Goal: Task Accomplishment & Management: Manage account settings

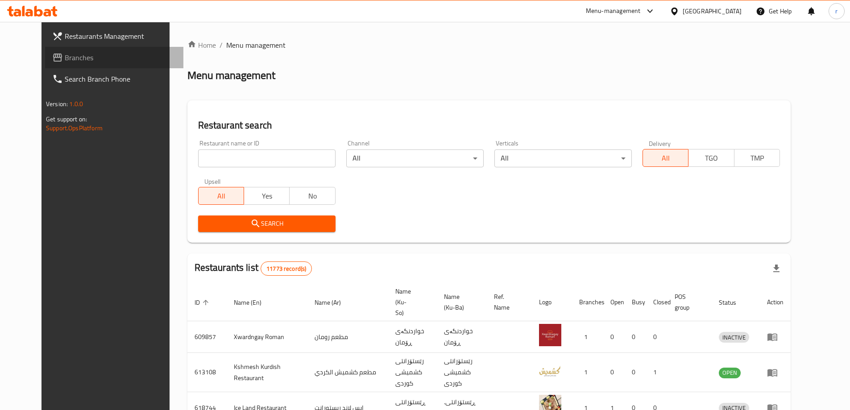
click at [77, 62] on span "Branches" at bounding box center [121, 57] width 112 height 11
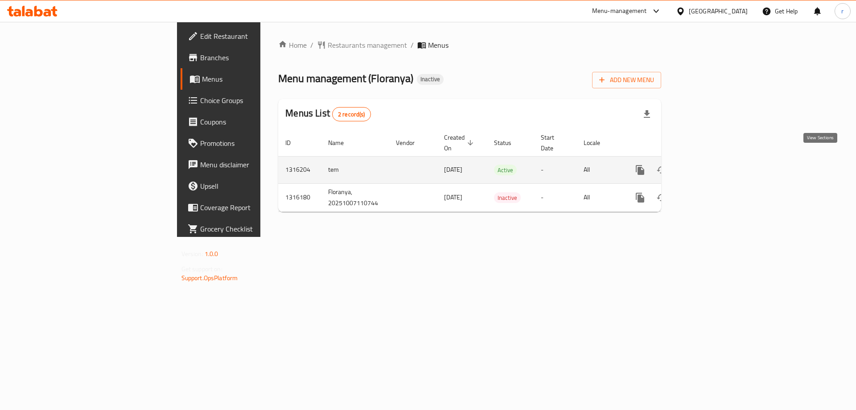
click at [715, 159] on link "enhanced table" at bounding box center [704, 169] width 21 height 21
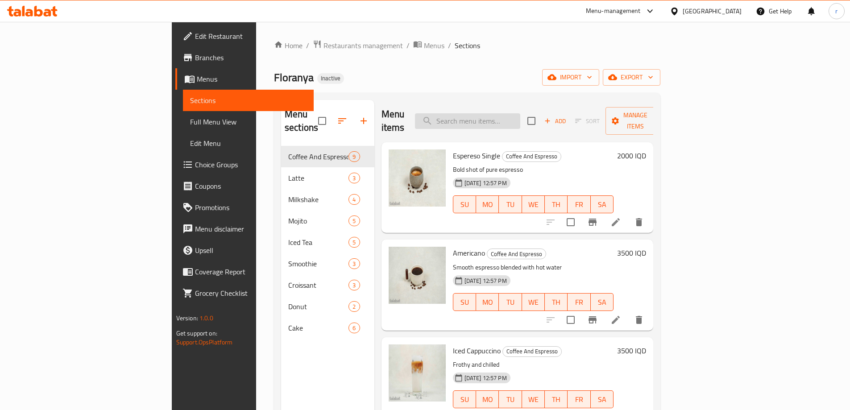
click at [518, 116] on input "search" at bounding box center [467, 121] width 105 height 16
paste input "espereso Single"
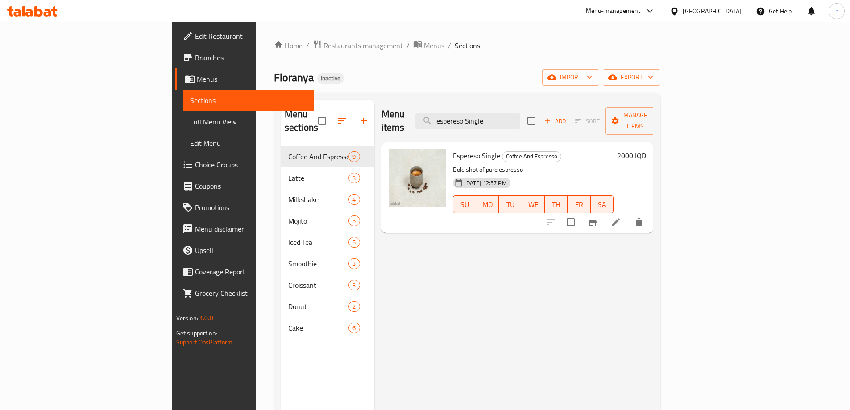
type input "espereso Single"
click at [646, 149] on h6 "2000 IQD" at bounding box center [631, 155] width 29 height 12
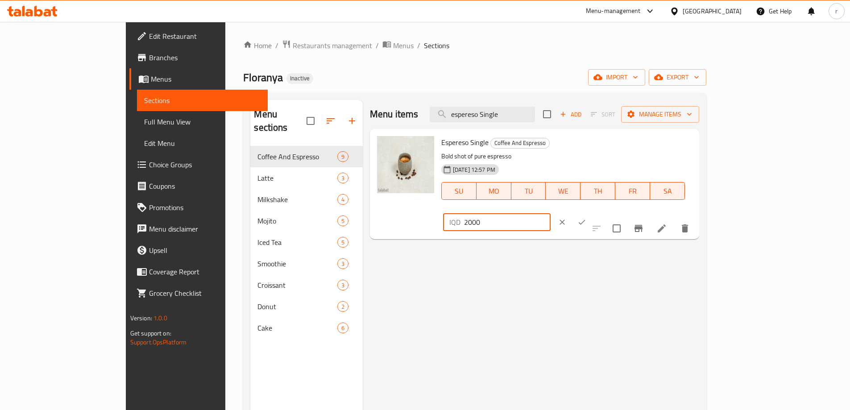
drag, startPoint x: 716, startPoint y: 149, endPoint x: 659, endPoint y: 151, distance: 57.1
click at [659, 151] on div "Espereso Single Coffee And Espresso Bold shot of pure espresso 07-10-2025 12:57…" at bounding box center [567, 183] width 258 height 103
type input "3500"
click at [586, 218] on icon "ok" at bounding box center [581, 222] width 9 height 9
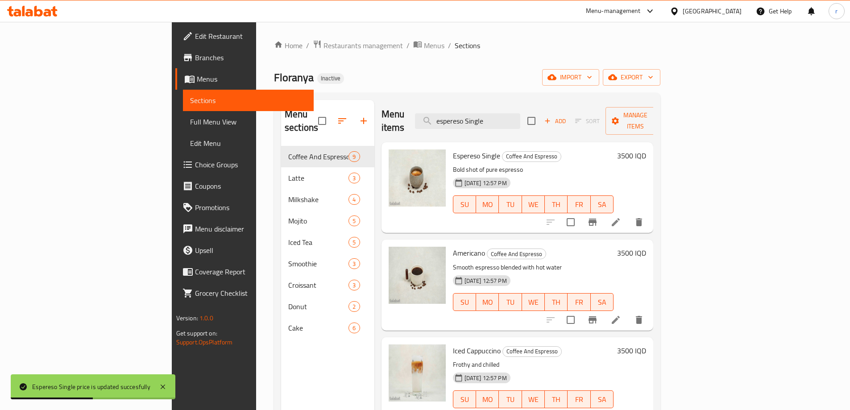
drag, startPoint x: 550, startPoint y: 115, endPoint x: 432, endPoint y: 114, distance: 117.8
click at [432, 114] on div "Menu items espereso Single Add Sort Manage items" at bounding box center [517, 121] width 272 height 42
paste input "Americano"
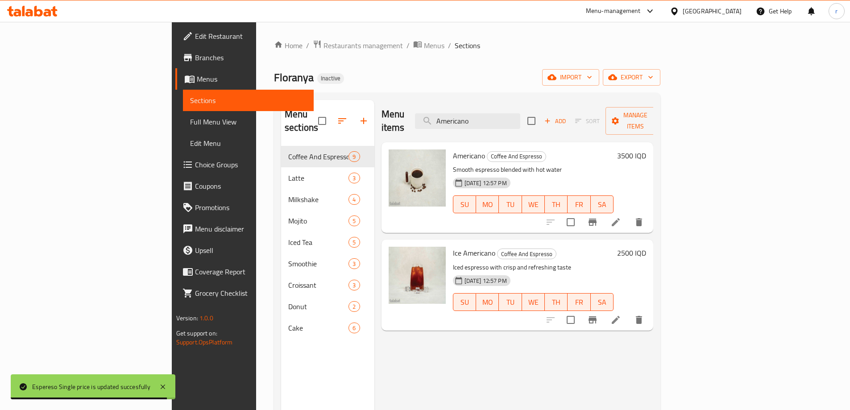
type input "Americano"
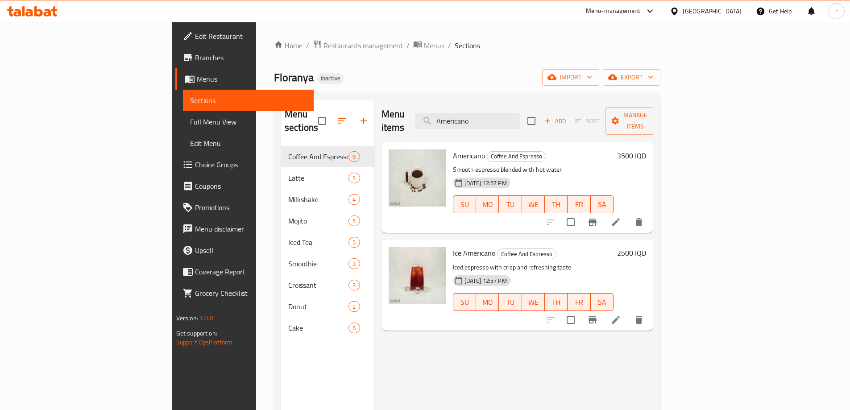
click at [646, 149] on h6 "3500 IQD" at bounding box center [631, 155] width 29 height 12
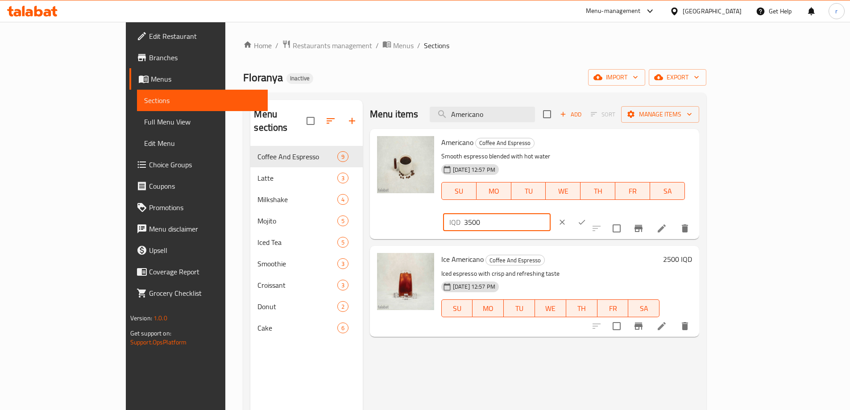
drag, startPoint x: 732, startPoint y: 146, endPoint x: 620, endPoint y: 146, distance: 112.4
click at [620, 146] on div "Americano Coffee And Espresso Smooth espresso blended with hot water 07-10-2025…" at bounding box center [567, 183] width 258 height 103
type input "5000"
click at [586, 218] on icon "ok" at bounding box center [581, 222] width 9 height 9
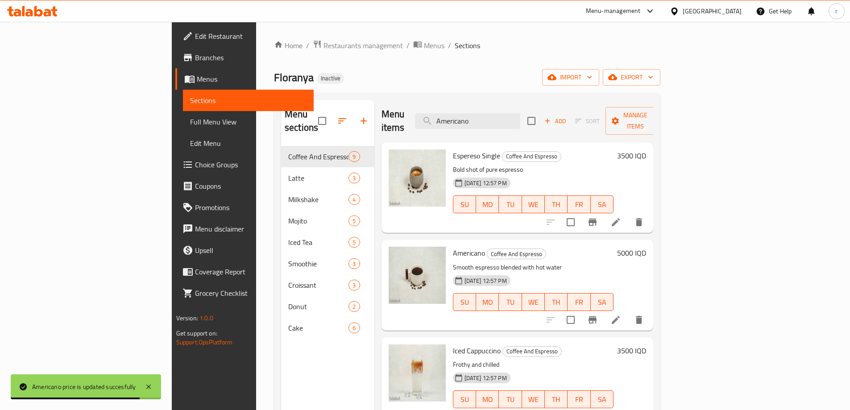
drag, startPoint x: 521, startPoint y: 110, endPoint x: 411, endPoint y: 111, distance: 110.2
click at [411, 111] on div "Menu items Americano Add Sort Manage items" at bounding box center [517, 121] width 272 height 42
paste input "Iced Cappucci"
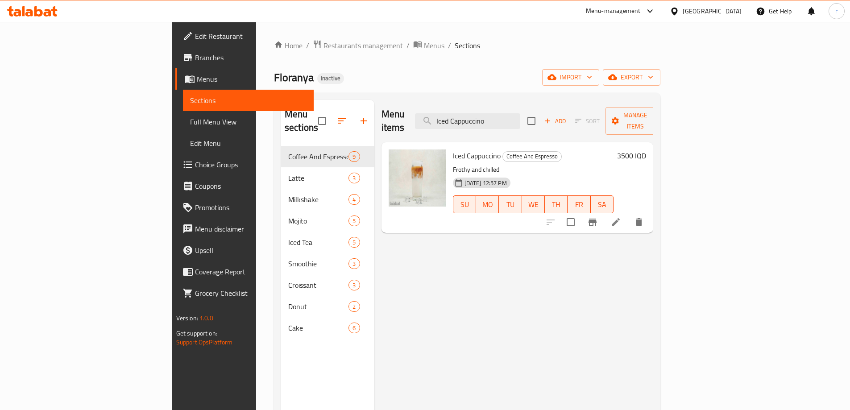
type input "Iced Cappuccino"
click at [646, 149] on h6 "3500 IQD" at bounding box center [631, 155] width 29 height 12
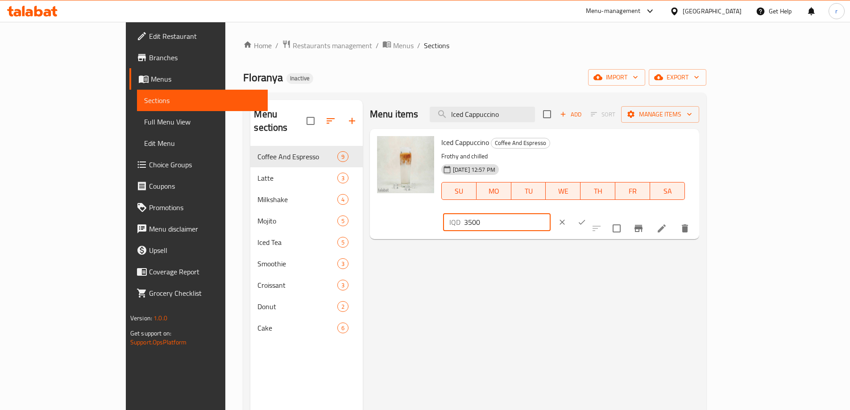
drag, startPoint x: 701, startPoint y: 145, endPoint x: 675, endPoint y: 149, distance: 26.1
click at [550, 213] on div "IQD 3500 ​" at bounding box center [496, 222] width 107 height 18
type input "6500"
click at [586, 218] on icon "ok" at bounding box center [581, 222] width 9 height 9
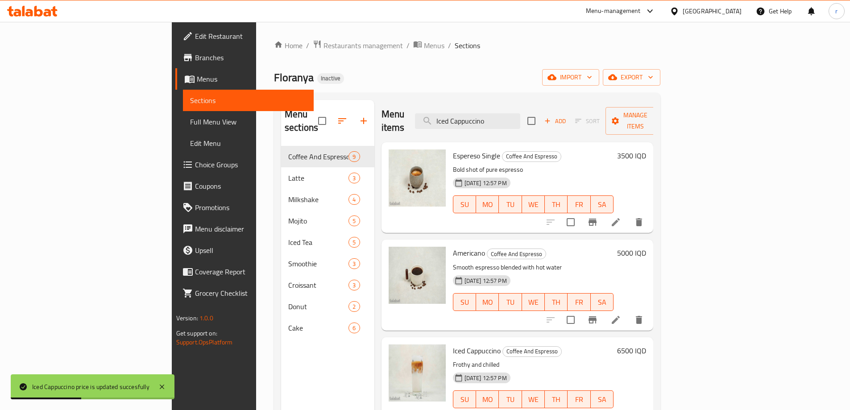
drag, startPoint x: 554, startPoint y: 114, endPoint x: 384, endPoint y: 114, distance: 169.5
click at [384, 114] on div "Menu items Iced Cappuccino Add Sort Manage items" at bounding box center [517, 121] width 272 height 42
paste input "Turkish Coffee"
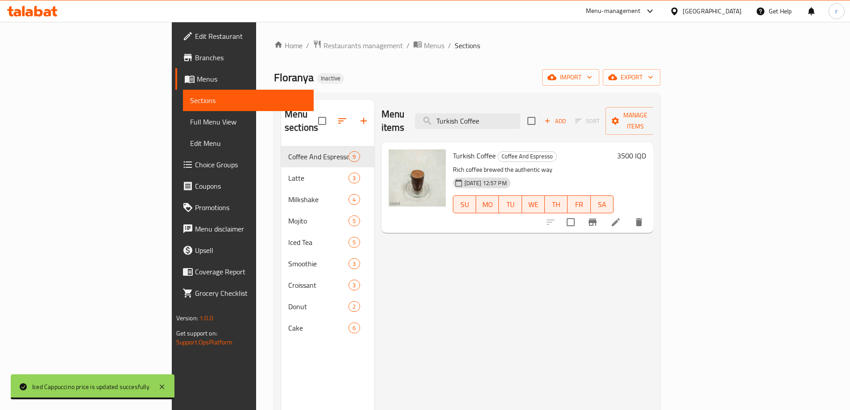
type input "Turkish Coffee"
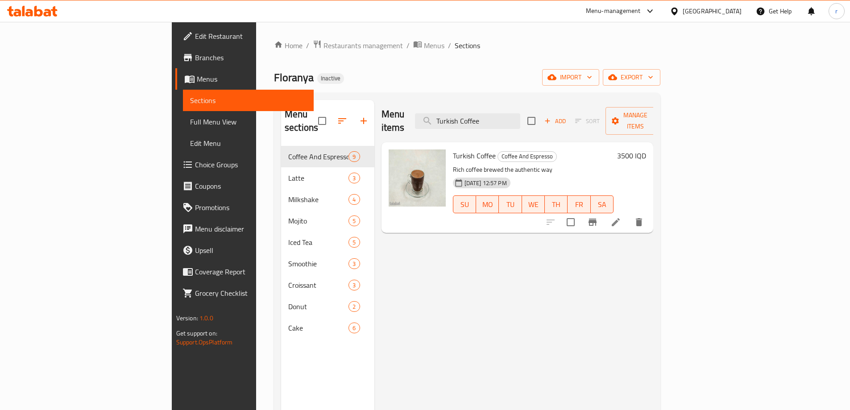
click at [646, 149] on h6 "3500 IQD" at bounding box center [631, 155] width 29 height 12
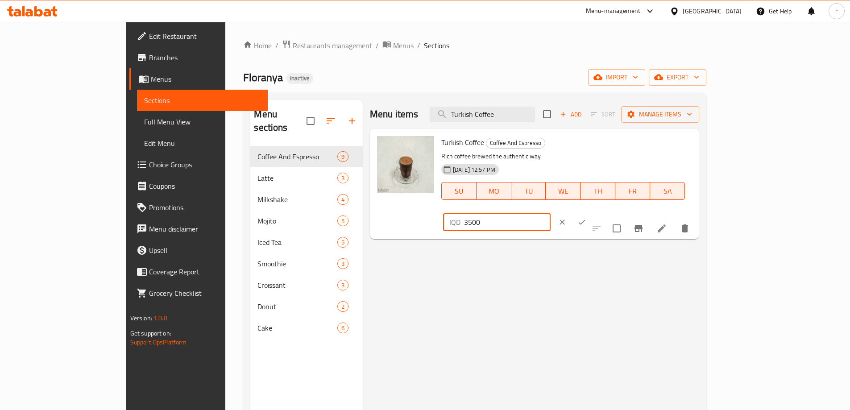
drag, startPoint x: 704, startPoint y: 146, endPoint x: 699, endPoint y: 147, distance: 5.0
click at [550, 213] on input "3500" at bounding box center [507, 222] width 87 height 18
type input "3000"
click at [586, 218] on icon "ok" at bounding box center [581, 222] width 9 height 9
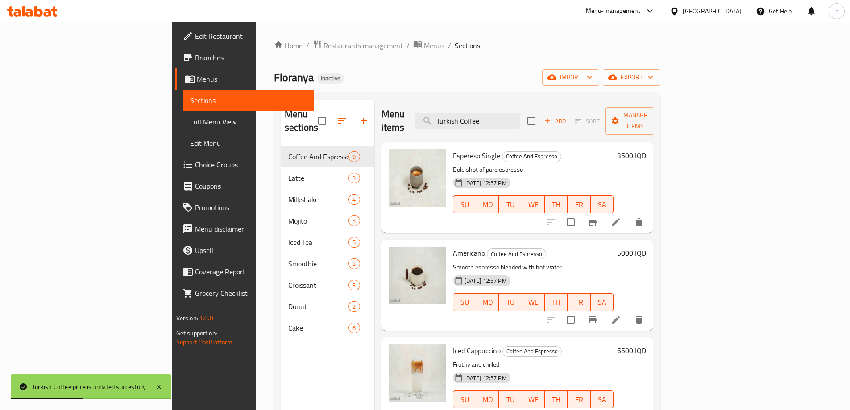
drag, startPoint x: 551, startPoint y: 116, endPoint x: 419, endPoint y: 105, distance: 132.5
click at [419, 105] on div "Menu items Turkish Coffee Add Sort Manage items" at bounding box center [517, 121] width 272 height 42
paste input "Orange Espresso"
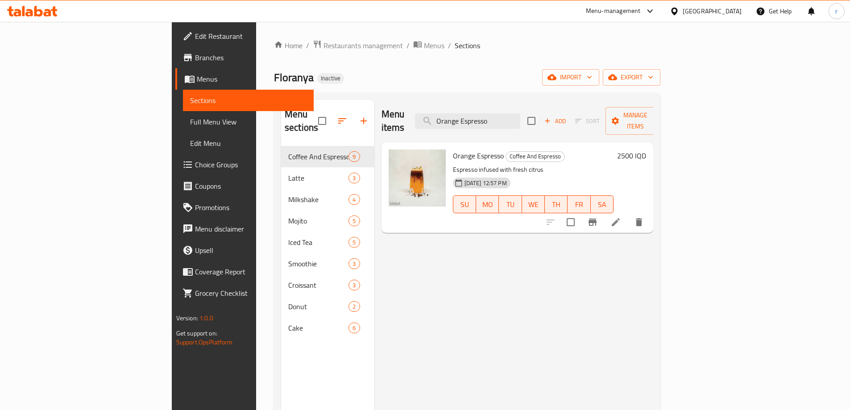
type input "Orange Espresso"
click at [646, 149] on h6 "2500 IQD" at bounding box center [631, 155] width 29 height 12
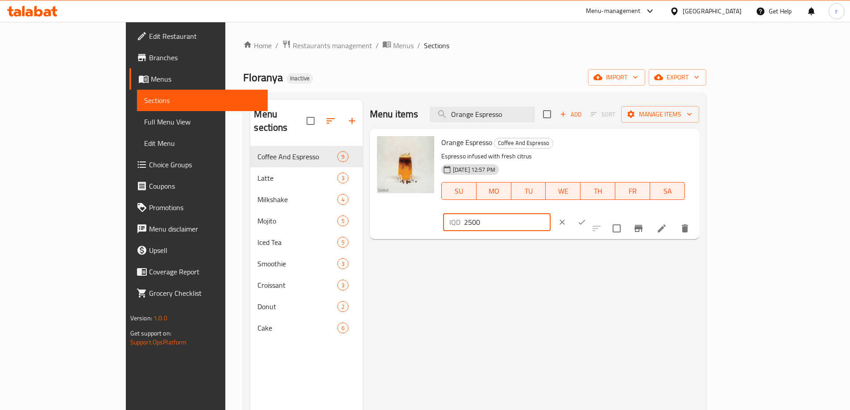
click at [550, 213] on div "IQD 2500 ​" at bounding box center [496, 222] width 107 height 18
type input "6500"
click at [586, 218] on icon "ok" at bounding box center [581, 222] width 9 height 9
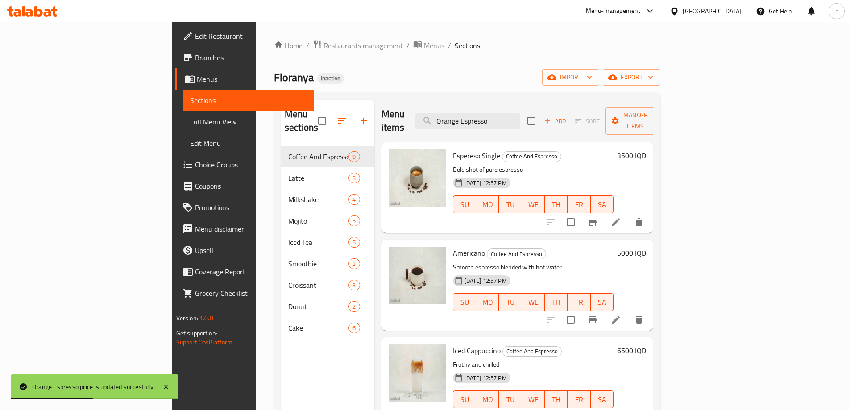
drag, startPoint x: 519, startPoint y: 113, endPoint x: 417, endPoint y: 112, distance: 101.7
click at [421, 112] on div "Menu items Orange Espresso Add Sort Manage items" at bounding box center [517, 121] width 272 height 42
paste input "Cold Br"
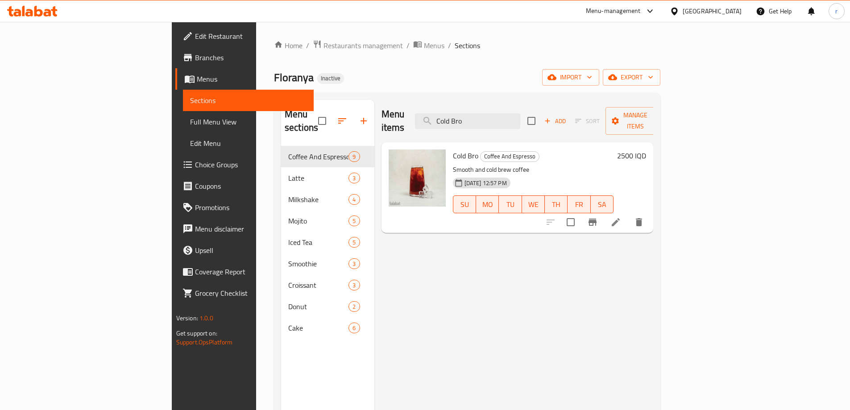
type input "Cold Bro"
click at [646, 149] on h6 "2500 IQD" at bounding box center [631, 155] width 29 height 12
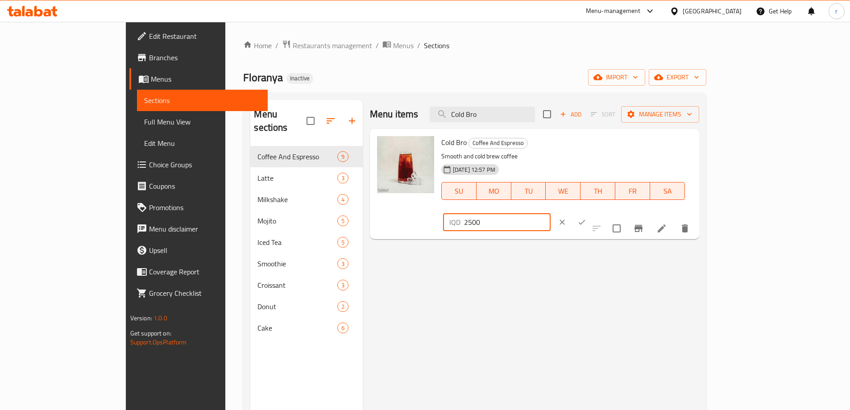
drag, startPoint x: 715, startPoint y: 149, endPoint x: 607, endPoint y: 147, distance: 108.4
click at [608, 147] on div "Cold Bro Coffee And Espresso Smooth and cold brew coffee 07-10-2025 12:57 PM SU…" at bounding box center [567, 183] width 258 height 103
type input "7000"
click at [591, 212] on button "ok" at bounding box center [582, 222] width 20 height 20
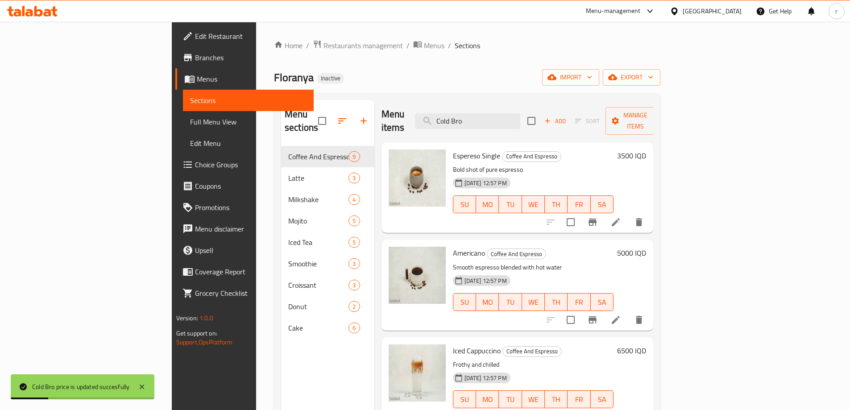
drag, startPoint x: 525, startPoint y: 114, endPoint x: 469, endPoint y: 118, distance: 55.9
click at [469, 118] on div "Menu items Cold Bro Add Sort Manage items" at bounding box center [517, 121] width 272 height 42
paste input "Ice Pink"
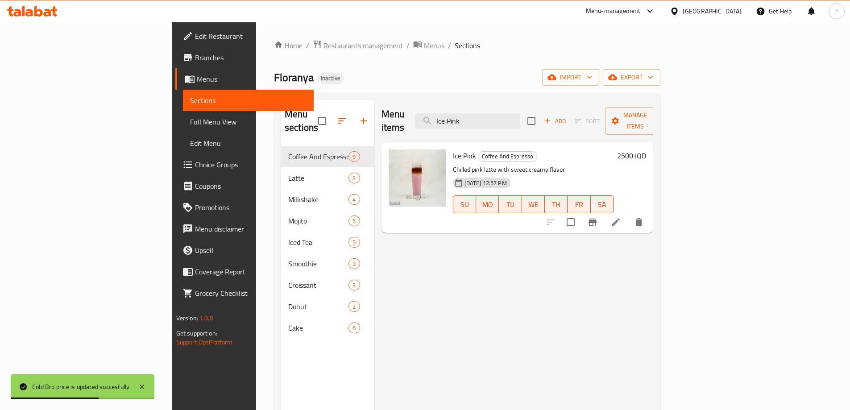
type input "Ice Pink"
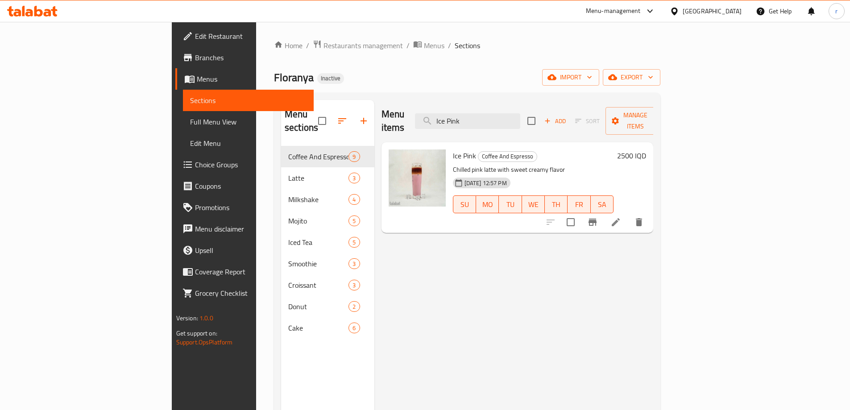
click at [646, 149] on h6 "2500 IQD" at bounding box center [631, 155] width 29 height 12
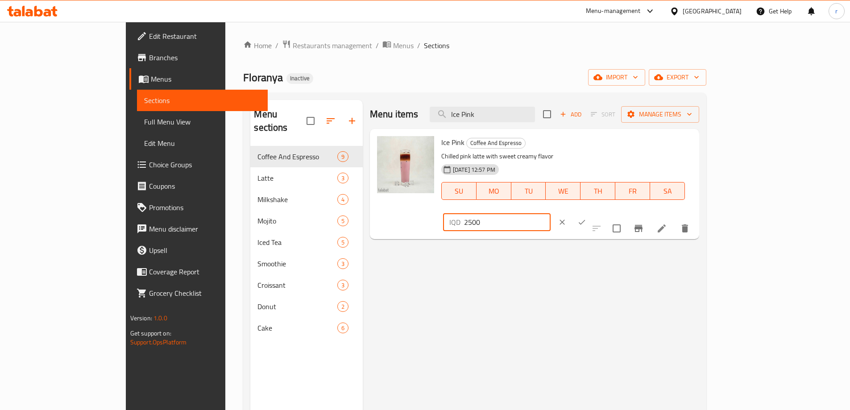
drag, startPoint x: 719, startPoint y: 146, endPoint x: 644, endPoint y: 145, distance: 74.5
click at [644, 145] on div "Ice Pink Coffee And Espresso Chilled pink latte with sweet creamy flavor 07-10-…" at bounding box center [567, 183] width 258 height 103
type input "7000"
click at [586, 218] on icon "ok" at bounding box center [581, 222] width 9 height 9
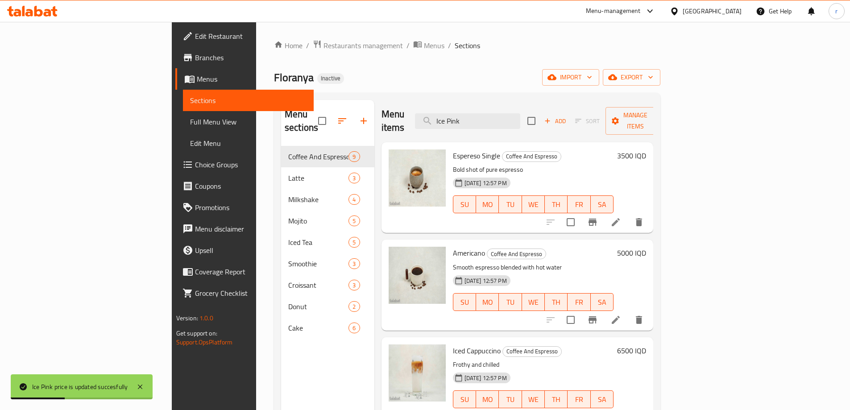
drag, startPoint x: 553, startPoint y: 120, endPoint x: 395, endPoint y: 120, distance: 157.9
click at [395, 120] on div "Menu items Ice Pink Add Sort Manage items" at bounding box center [517, 121] width 272 height 42
paste input "Americano"
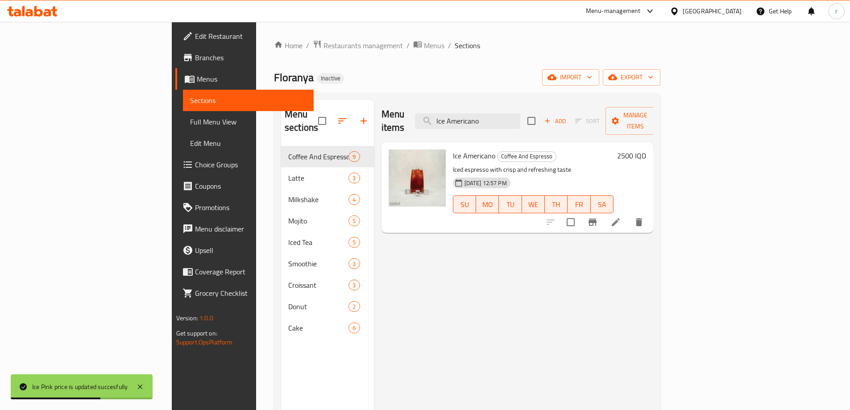
type input "Ice Americano"
click at [646, 149] on h6 "2500 IQD" at bounding box center [631, 155] width 29 height 12
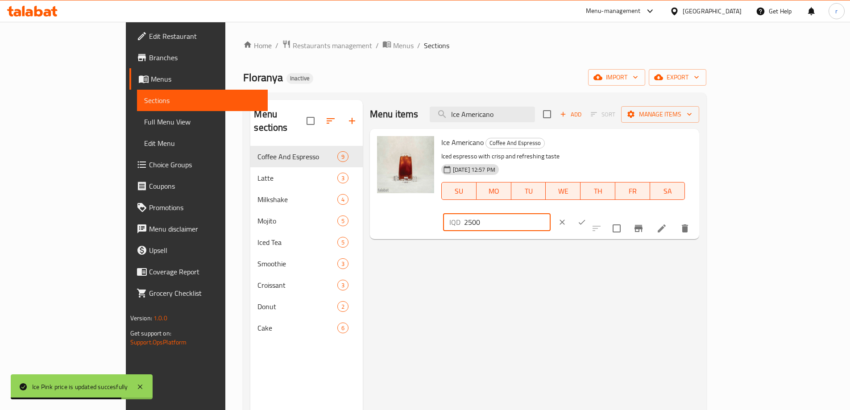
drag, startPoint x: 756, startPoint y: 148, endPoint x: 629, endPoint y: 143, distance: 127.7
click at [629, 143] on div "Ice Americano Coffee And Espresso Iced espresso with crisp and refreshing taste…" at bounding box center [567, 183] width 258 height 103
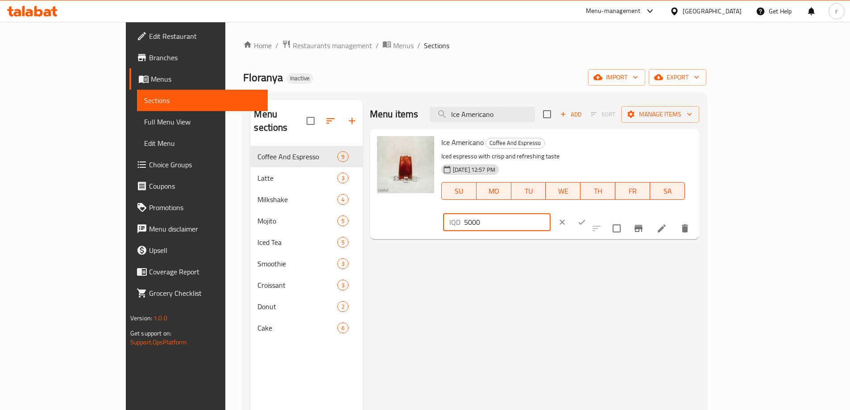
type input "5000"
click at [591, 212] on button "ok" at bounding box center [582, 222] width 20 height 20
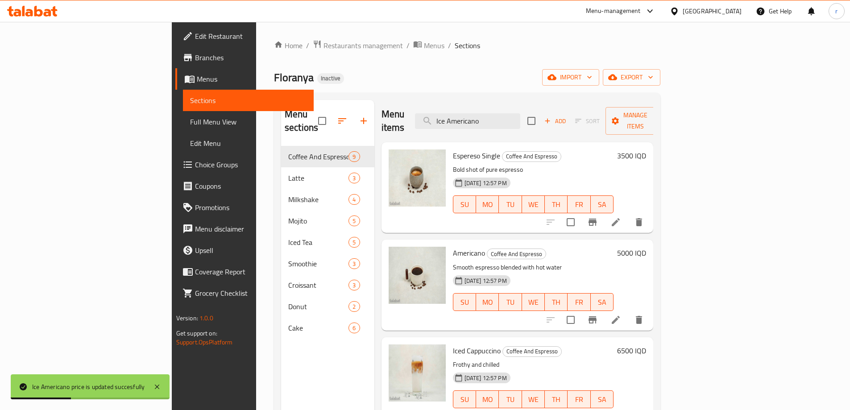
drag, startPoint x: 558, startPoint y: 113, endPoint x: 357, endPoint y: 99, distance: 201.2
click at [357, 99] on div "Menu sections Coffee And Espresso 9 Latte 3 Milkshake 4 Mojito 5 Iced Tea 5 Smo…" at bounding box center [467, 305] width 386 height 424
paste input "Frappe"
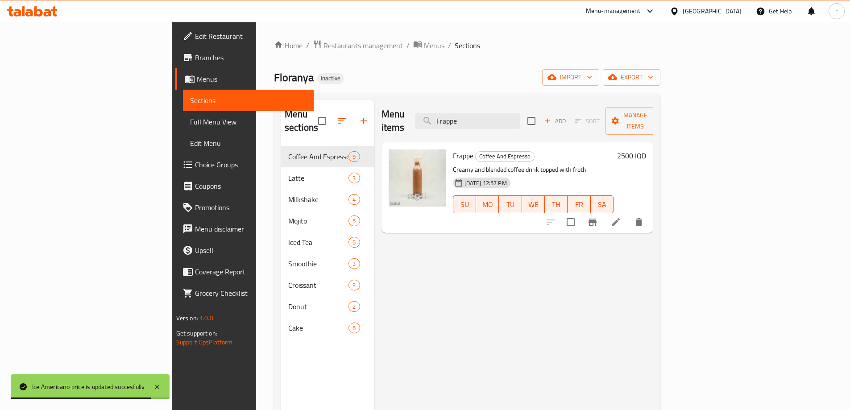
type input "Frappe"
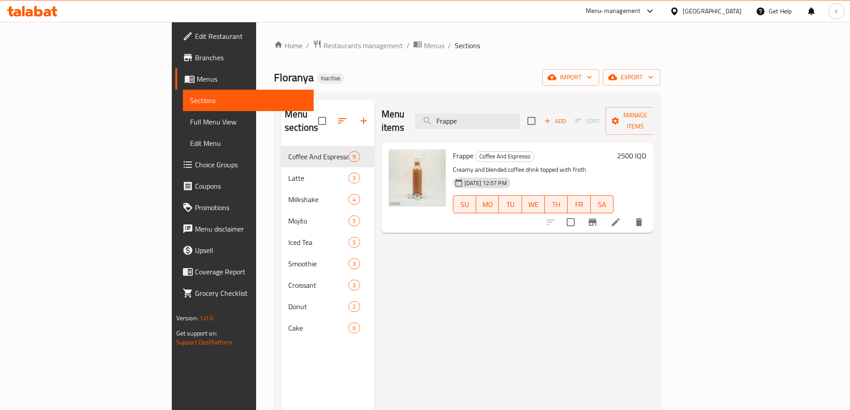
click at [646, 149] on h6 "2500 IQD" at bounding box center [631, 155] width 29 height 12
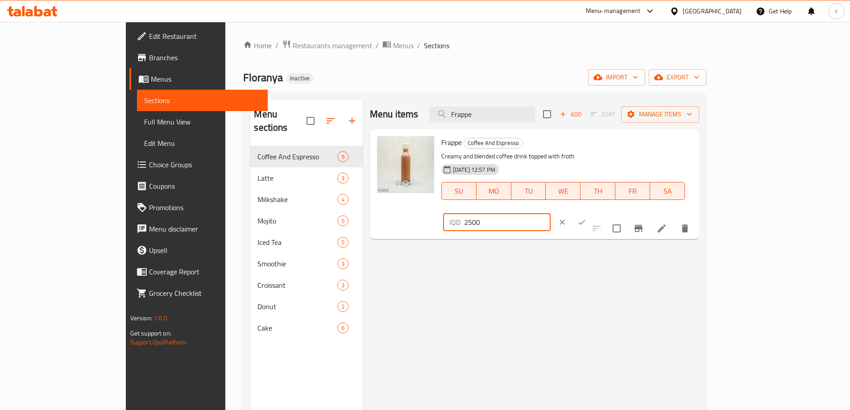
drag, startPoint x: 698, startPoint y: 149, endPoint x: 690, endPoint y: 147, distance: 8.9
click at [550, 213] on div "IQD 2500 ​" at bounding box center [496, 222] width 107 height 18
type input "7500"
click at [586, 218] on icon "ok" at bounding box center [581, 222] width 9 height 9
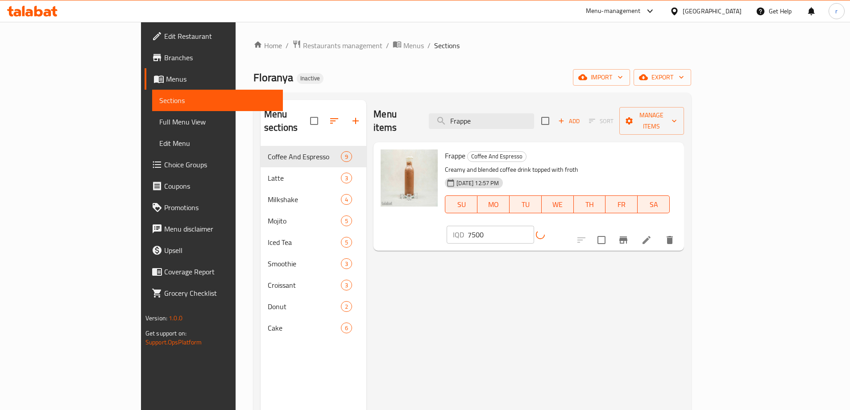
click at [159, 123] on span "Full Menu View" at bounding box center [217, 121] width 116 height 11
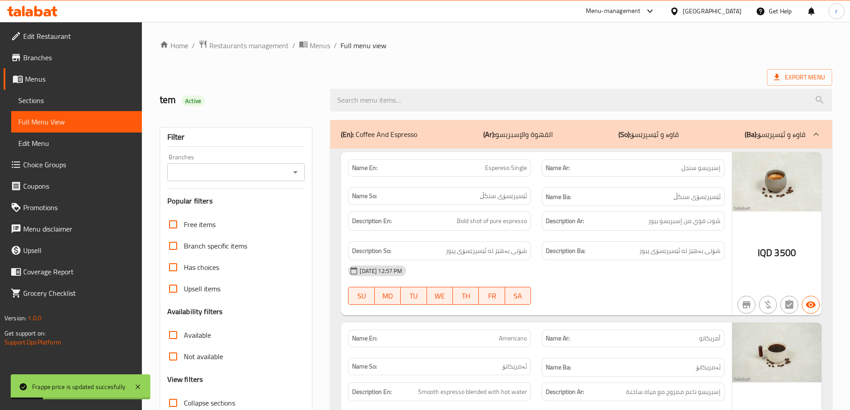
click at [182, 178] on input "Branches" at bounding box center [229, 172] width 118 height 12
click at [219, 177] on input "Branches" at bounding box center [229, 172] width 118 height 12
click at [233, 177] on input "Branches" at bounding box center [229, 172] width 118 height 12
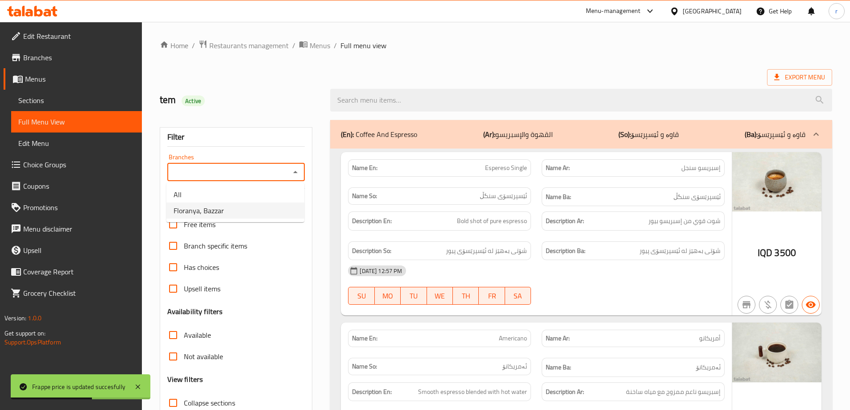
click at [232, 210] on li "Floranya, Bazzar" at bounding box center [235, 210] width 138 height 16
type input "Floranya, Bazzar"
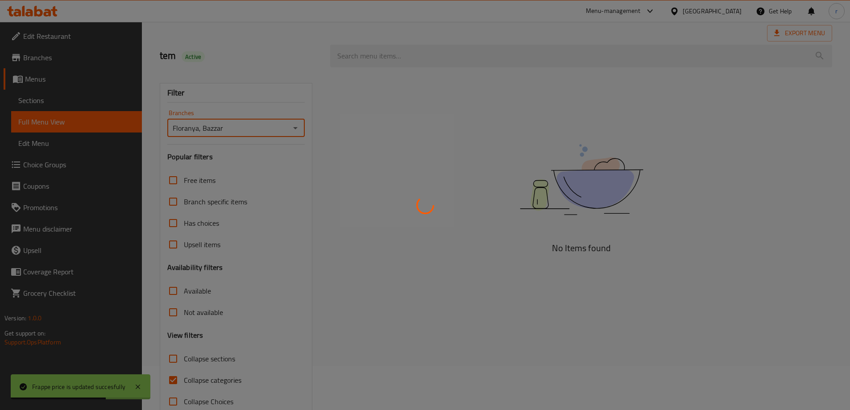
scroll to position [65, 0]
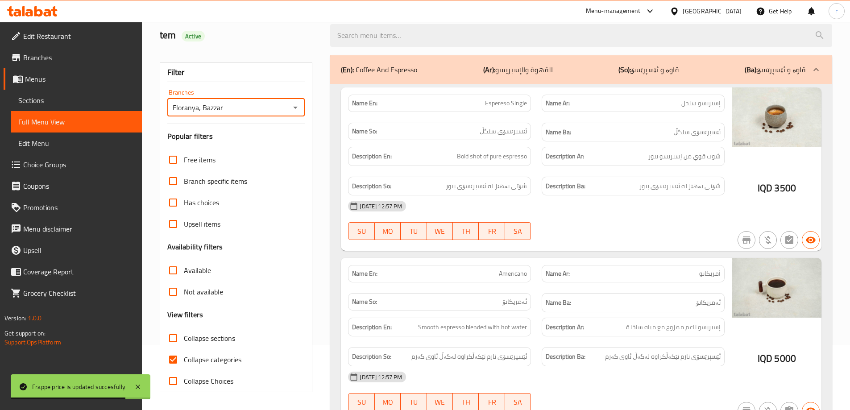
click at [212, 354] on span "Collapse categories" at bounding box center [213, 359] width 58 height 11
click at [184, 354] on input "Collapse categories" at bounding box center [172, 359] width 21 height 21
checkbox input "false"
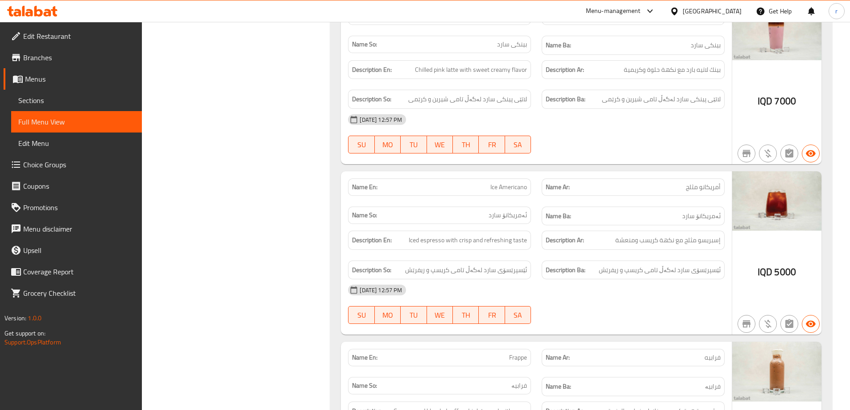
scroll to position [1105, 0]
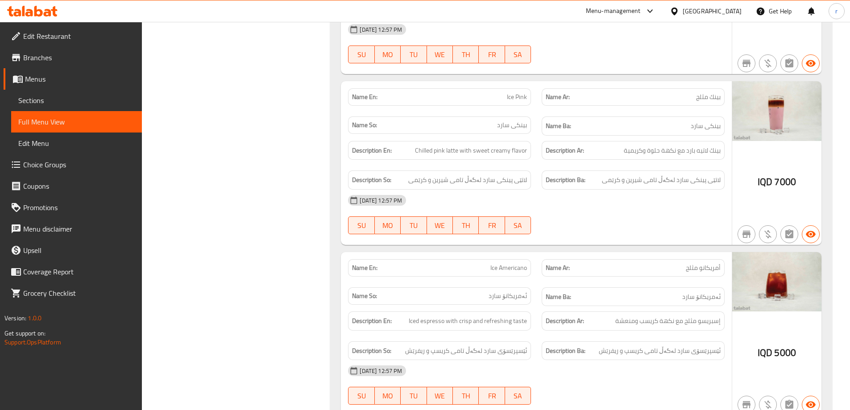
click at [48, 96] on span "Sections" at bounding box center [76, 100] width 116 height 11
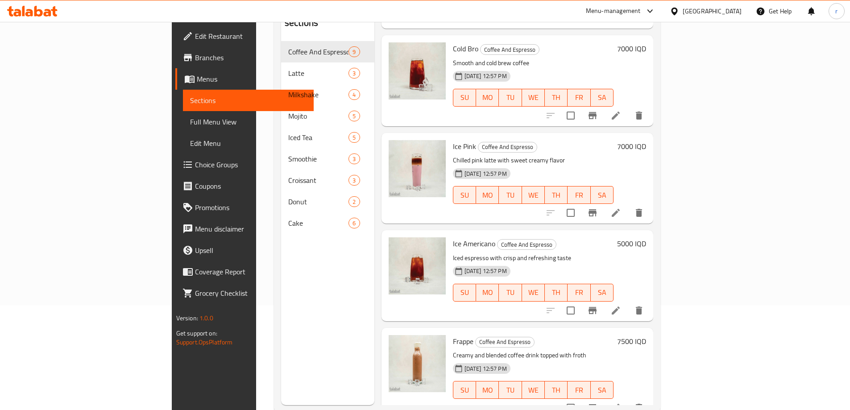
scroll to position [125, 0]
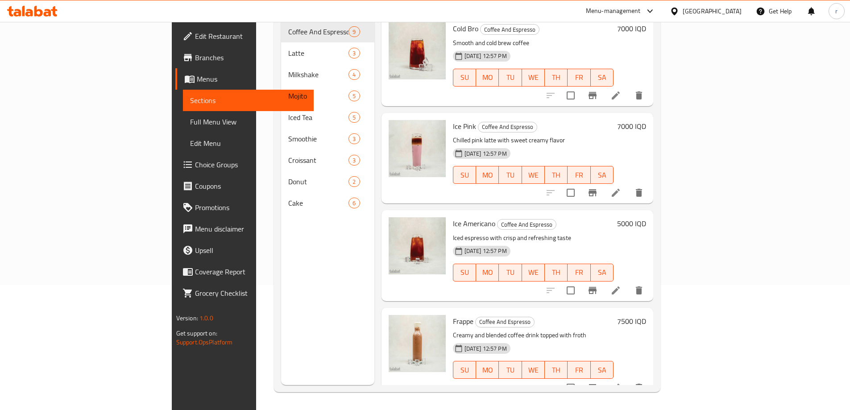
click at [646, 217] on h6 "5000 IQD" at bounding box center [631, 223] width 29 height 12
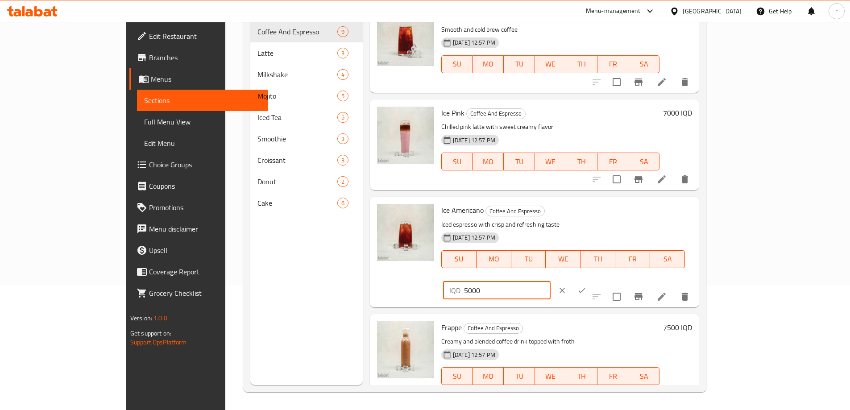
drag, startPoint x: 696, startPoint y: 212, endPoint x: 691, endPoint y: 215, distance: 5.4
click at [550, 281] on input "5000" at bounding box center [507, 290] width 87 height 18
type input "5500"
click at [591, 281] on button "ok" at bounding box center [582, 291] width 20 height 20
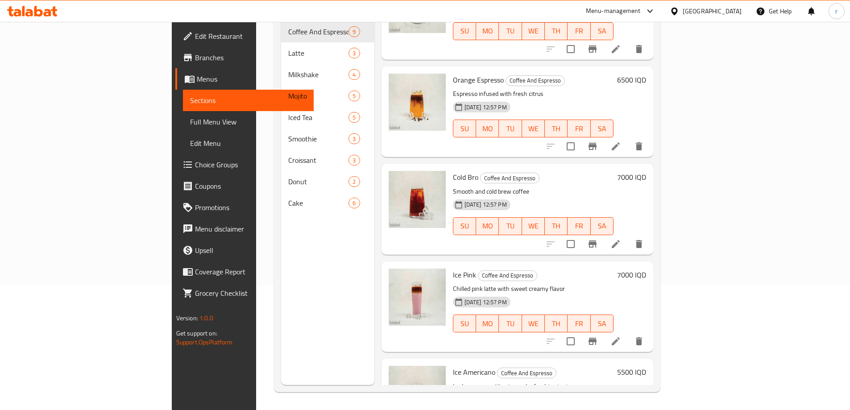
scroll to position [266, 0]
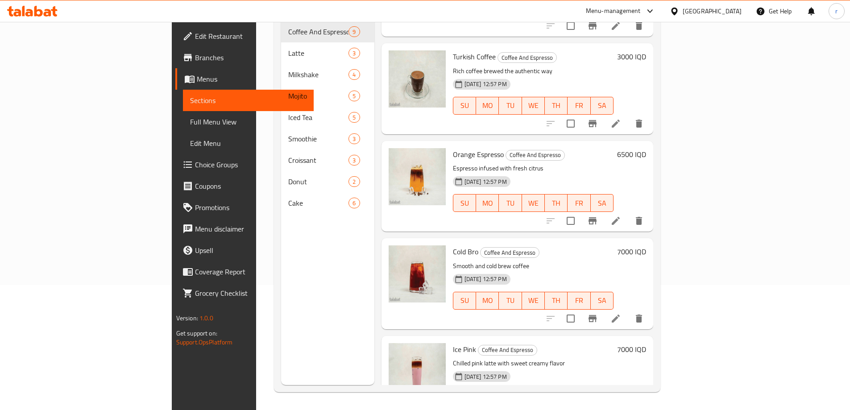
click at [190, 121] on span "Full Menu View" at bounding box center [248, 121] width 116 height 11
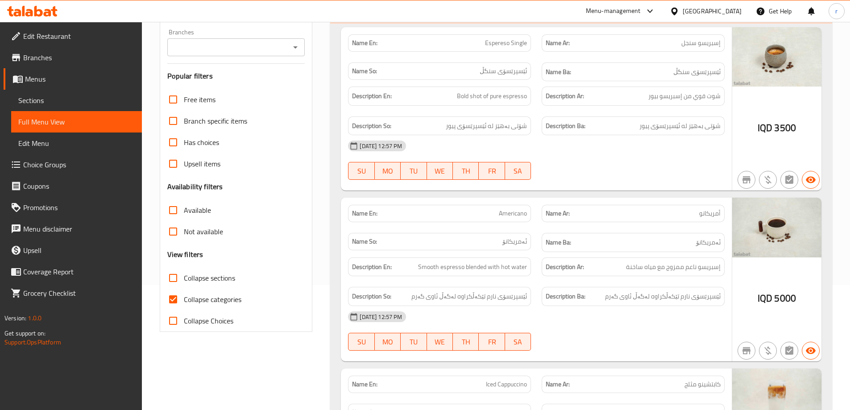
click at [194, 55] on div "Branches" at bounding box center [236, 47] width 138 height 18
click at [202, 51] on input "Branches" at bounding box center [229, 47] width 118 height 12
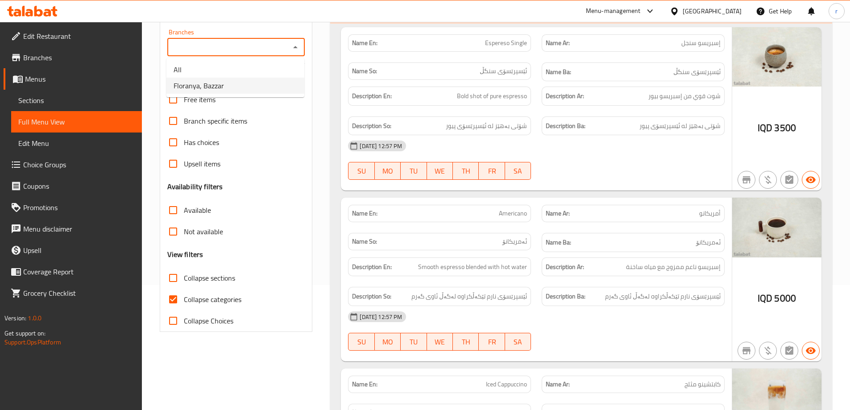
click at [203, 80] on span "Floranya, Bazzar" at bounding box center [199, 85] width 50 height 11
type input "Floranya, Bazzar"
click at [198, 297] on span "Collapse categories" at bounding box center [213, 299] width 58 height 11
click at [184, 297] on input "Collapse categories" at bounding box center [172, 299] width 21 height 21
checkbox input "false"
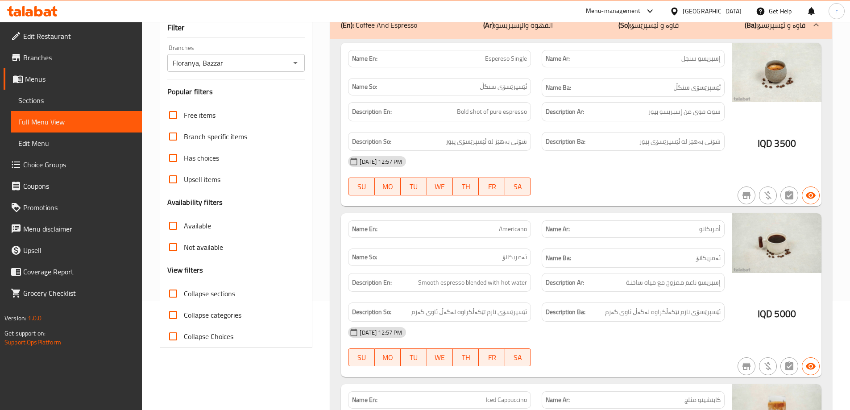
scroll to position [149, 0]
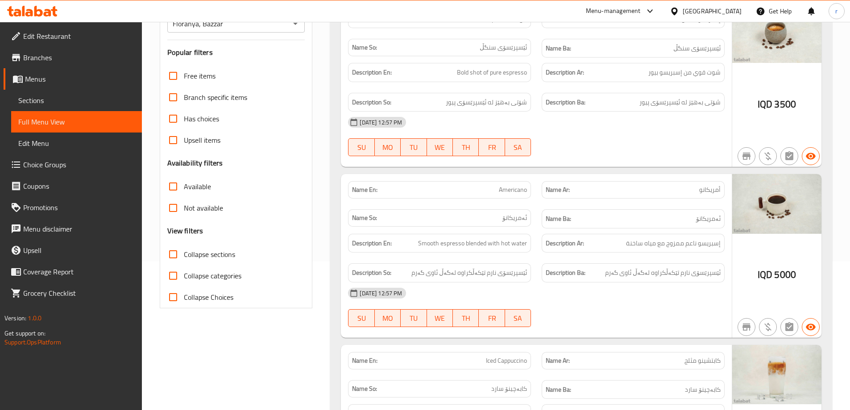
click at [227, 256] on span "Collapse sections" at bounding box center [209, 254] width 51 height 11
click at [184, 256] on input "Collapse sections" at bounding box center [172, 254] width 21 height 21
checkbox input "true"
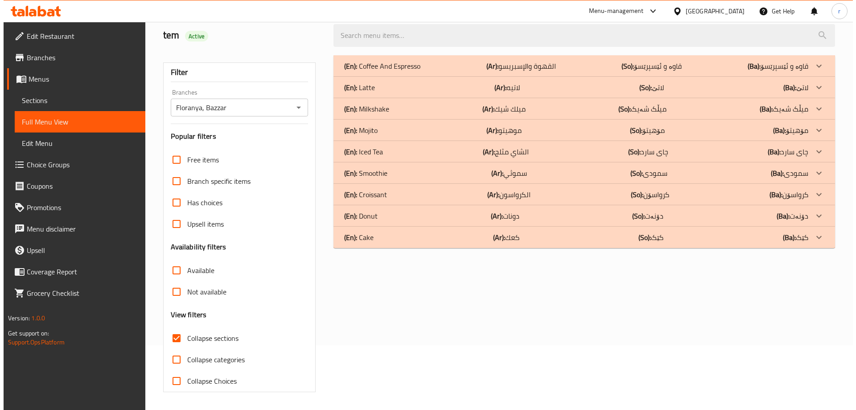
scroll to position [0, 0]
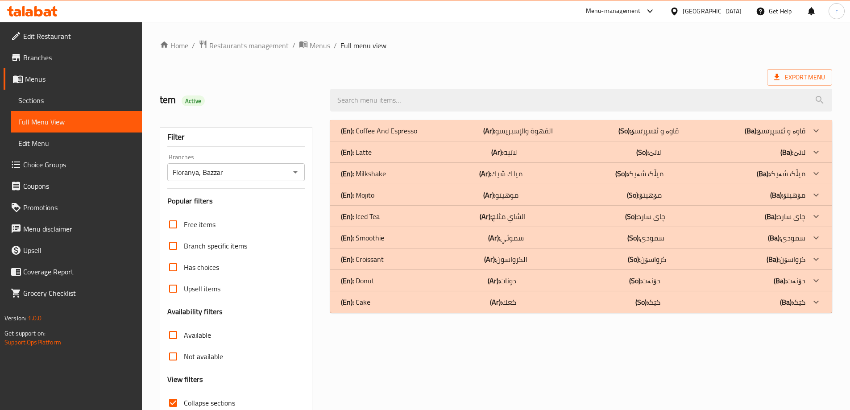
click at [388, 129] on p "(En): Coffee And Espresso" at bounding box center [379, 130] width 76 height 11
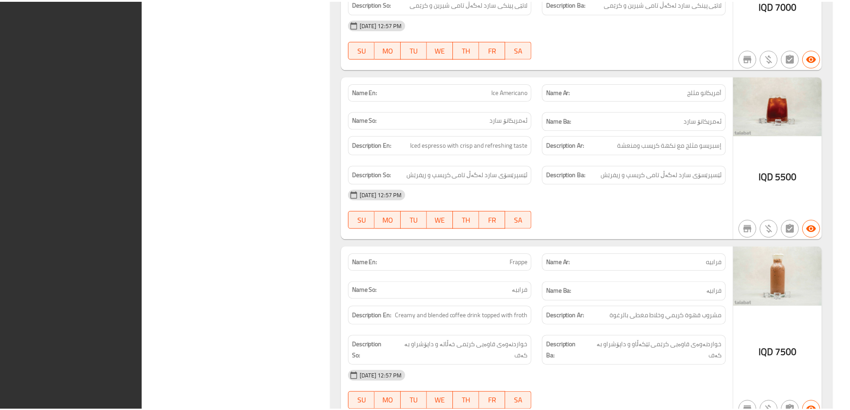
scroll to position [1496, 0]
